Goal: Navigation & Orientation: Find specific page/section

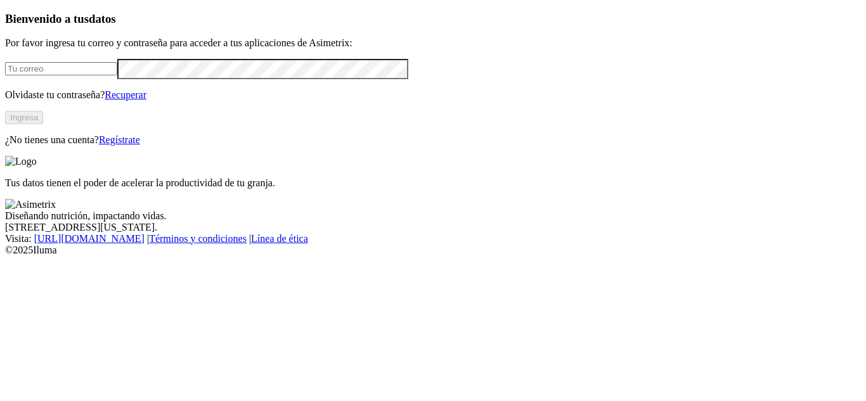
type input "[PERSON_NAME][EMAIL_ADDRESS][PERSON_NAME][DOMAIN_NAME]"
click at [43, 124] on button "Ingresa" at bounding box center [24, 117] width 38 height 13
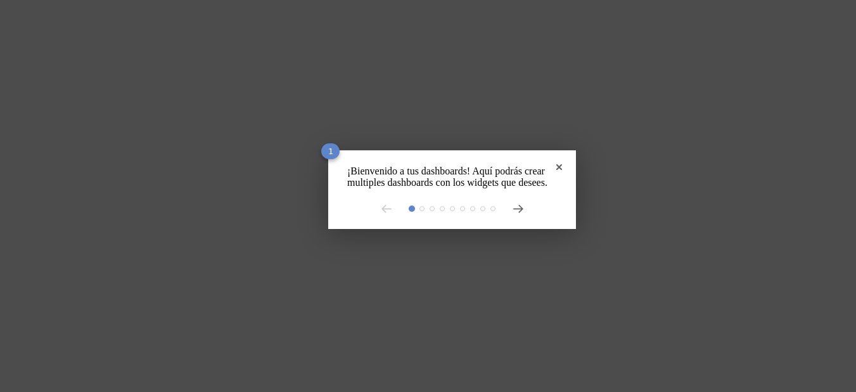
click at [231, 70] on rect at bounding box center [433, 200] width 866 height 401
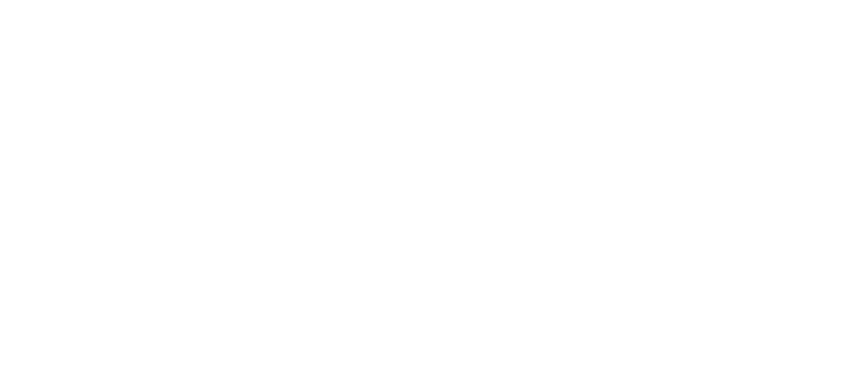
drag, startPoint x: 373, startPoint y: 293, endPoint x: 267, endPoint y: 290, distance: 106.5
